Goal: Information Seeking & Learning: Learn about a topic

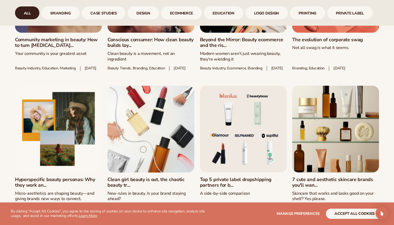
scroll to position [373, 0]
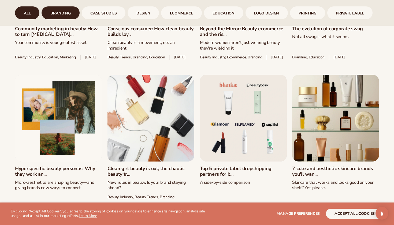
click at [66, 11] on link "branding" at bounding box center [61, 12] width 38 height 13
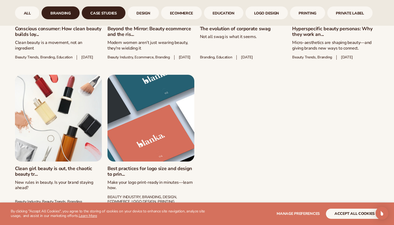
click at [102, 9] on link "case studies" at bounding box center [104, 12] width 44 height 13
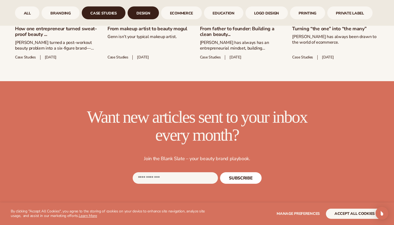
click at [141, 10] on link "design" at bounding box center [142, 12] width 31 height 13
click at [158, 14] on link "design" at bounding box center [142, 12] width 31 height 13
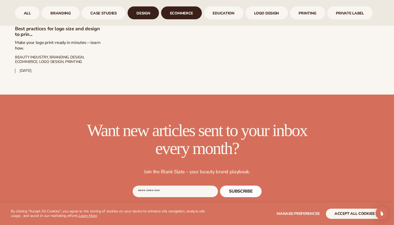
click at [176, 14] on link "ecommerce" at bounding box center [181, 12] width 41 height 13
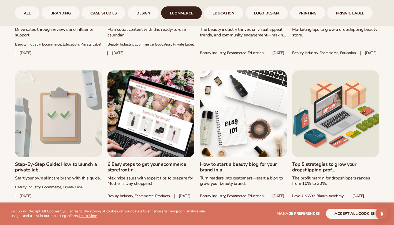
scroll to position [713, 0]
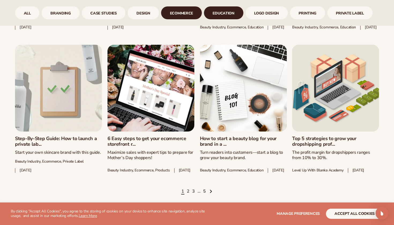
click at [230, 15] on link "Education" at bounding box center [223, 12] width 39 height 13
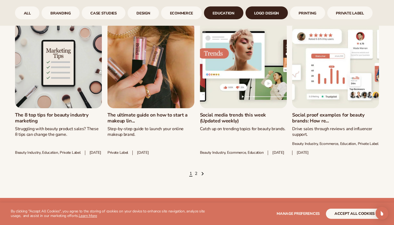
click at [262, 14] on link "logo design" at bounding box center [266, 12] width 42 height 13
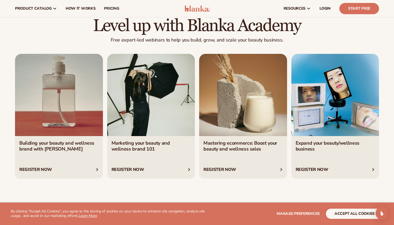
scroll to position [599, 0]
